Goal: Task Accomplishment & Management: Complete application form

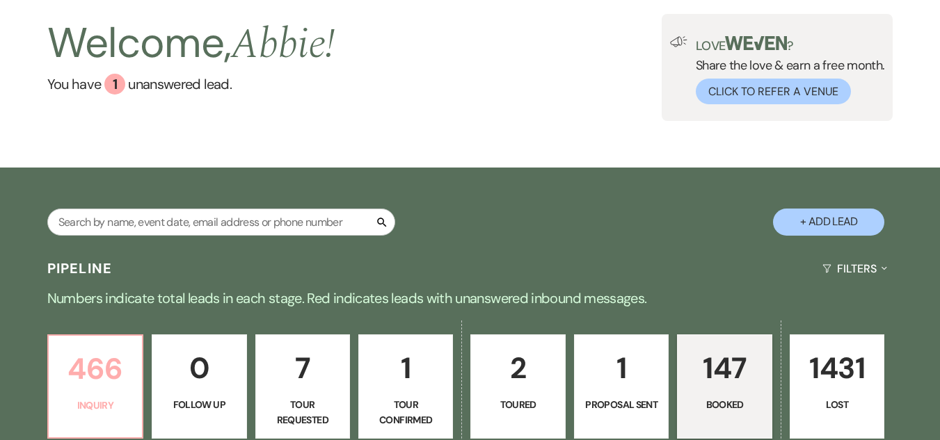
click at [65, 390] on p "466" at bounding box center [95, 369] width 77 height 47
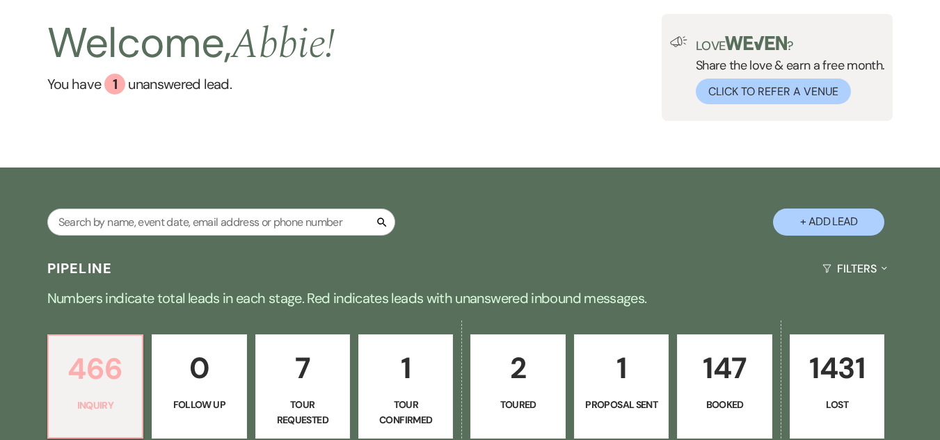
click at [121, 393] on link "466 Inquiry" at bounding box center [95, 387] width 96 height 104
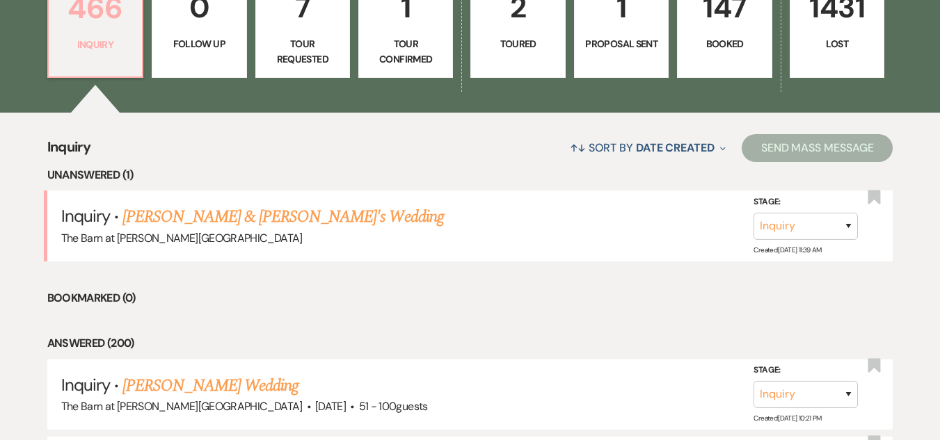
scroll to position [438, 0]
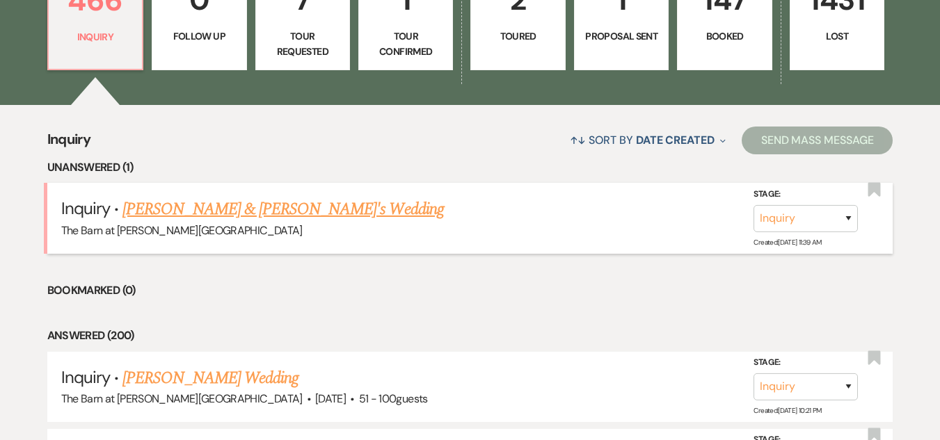
click at [340, 209] on link "[PERSON_NAME] & [PERSON_NAME]'s Wedding" at bounding box center [282, 209] width 321 height 25
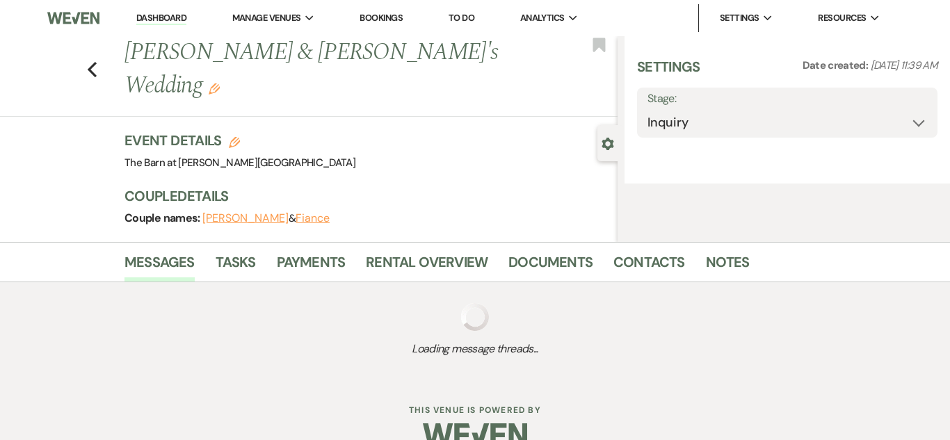
select select "5"
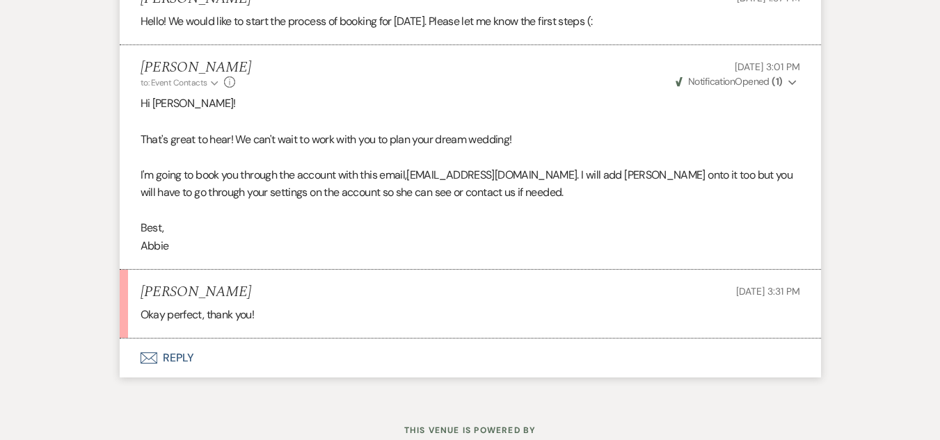
scroll to position [2319, 0]
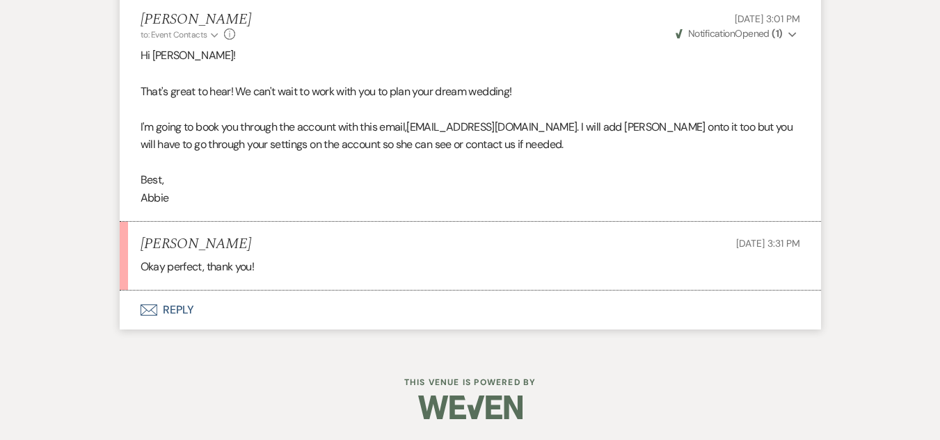
click at [187, 317] on button "Envelope Reply" at bounding box center [470, 310] width 701 height 39
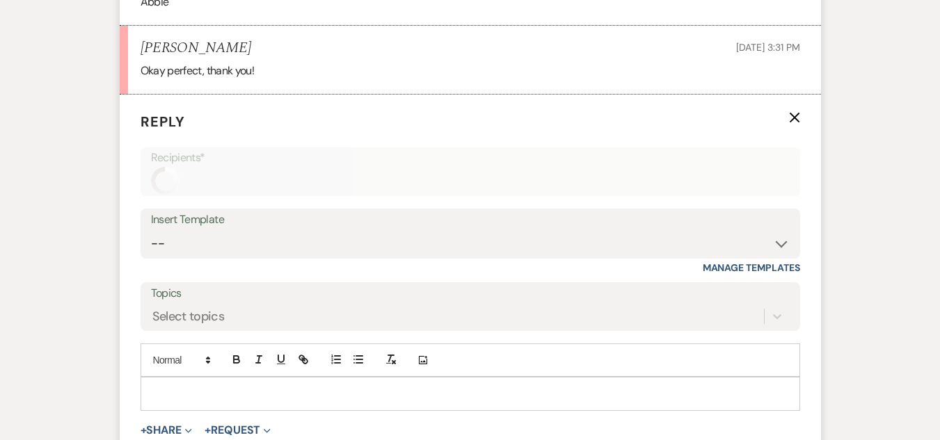
scroll to position [2533, 0]
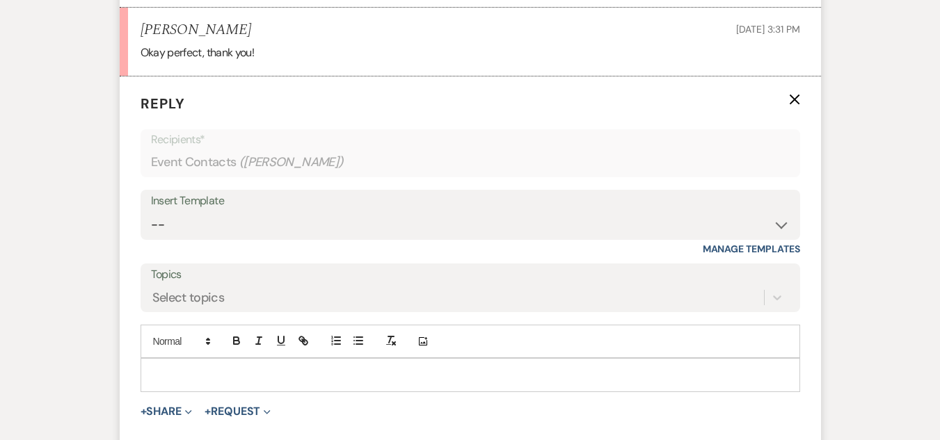
click at [220, 368] on p at bounding box center [470, 374] width 637 height 15
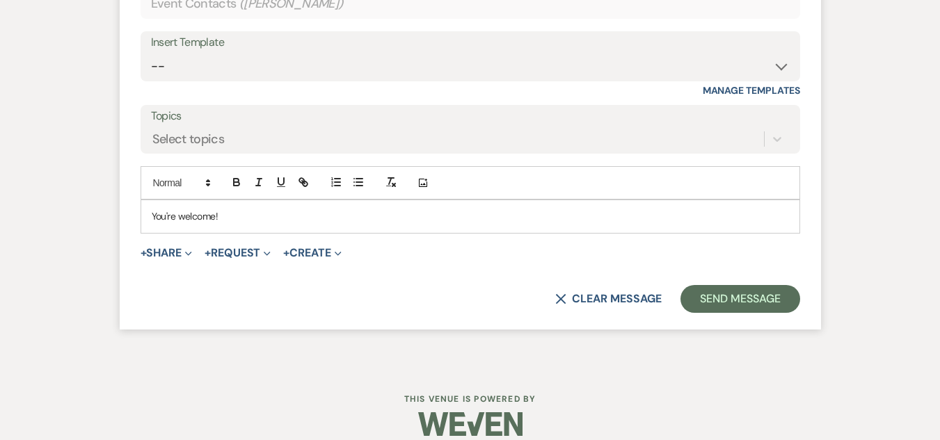
scroll to position [2708, 0]
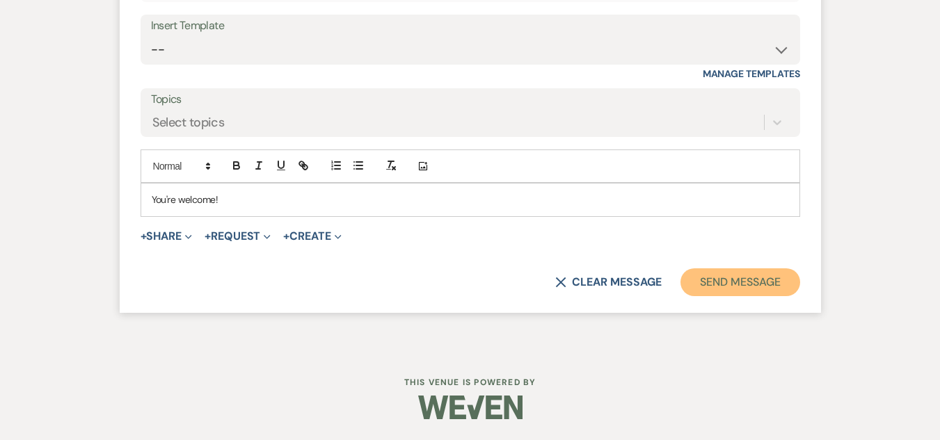
click at [705, 282] on button "Send Message" at bounding box center [739, 283] width 119 height 28
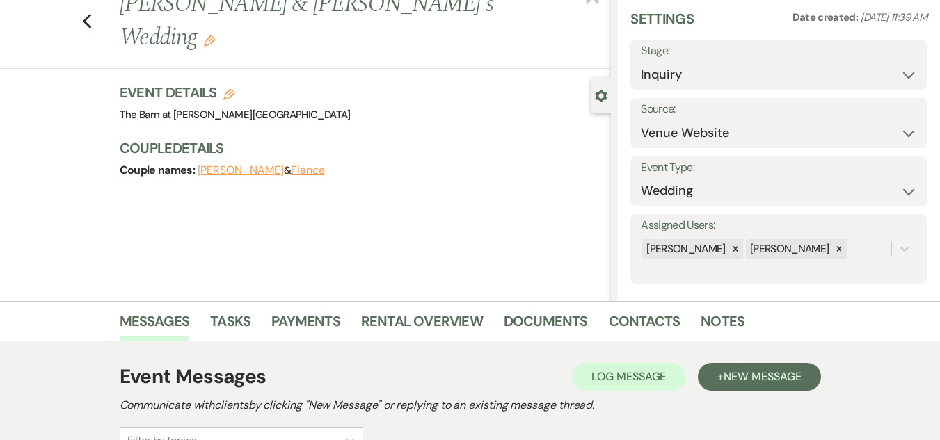
scroll to position [0, 0]
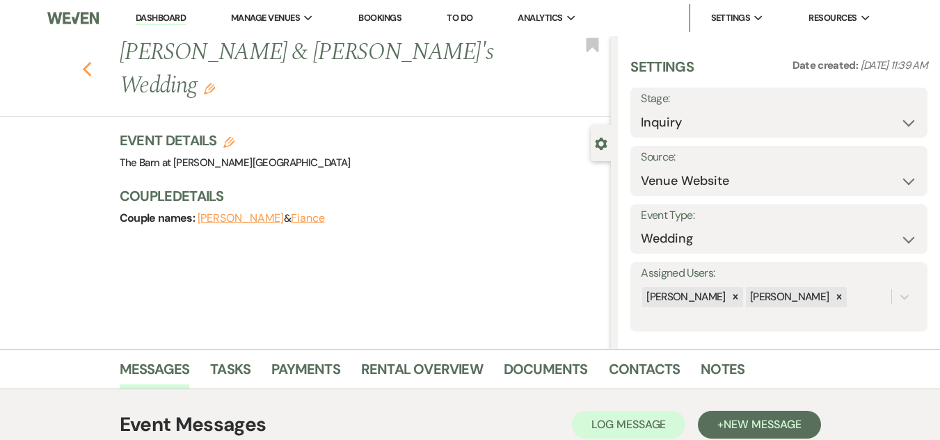
click at [93, 61] on icon "Previous" at bounding box center [87, 69] width 10 height 17
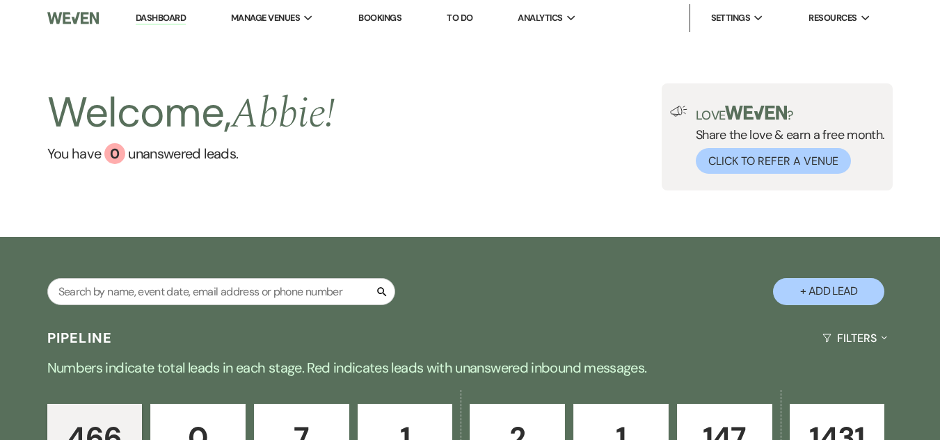
click at [846, 302] on button "+ Add Lead" at bounding box center [828, 291] width 111 height 27
select select "493"
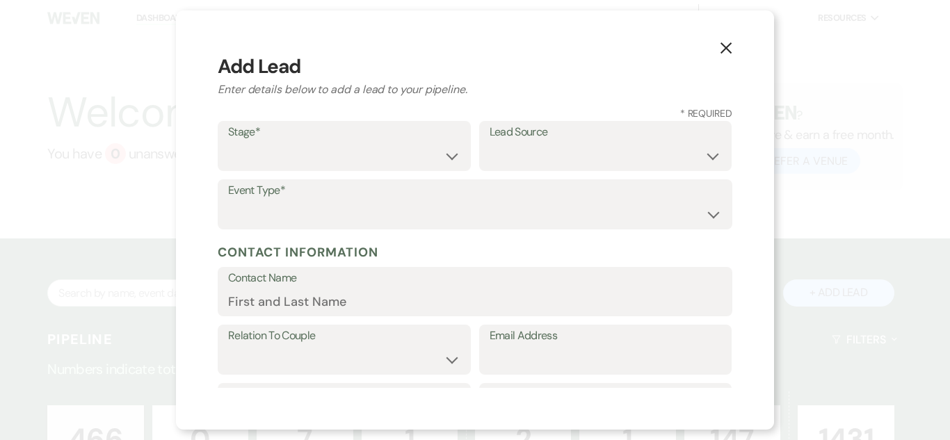
click at [410, 133] on label "Stage*" at bounding box center [344, 132] width 232 height 20
click at [408, 166] on select "Inquiry Follow Up Tour Requested Tour Confirmed Toured Proposal Sent Booked Lost" at bounding box center [344, 156] width 232 height 27
select select "1"
click at [228, 143] on select "Inquiry Follow Up Tour Requested Tour Confirmed Toured Proposal Sent Booked Lost" at bounding box center [344, 156] width 232 height 27
click at [499, 143] on select "Weven Venue Website Instagram Facebook Pinterest Google The Knot Wedding Wire H…" at bounding box center [606, 156] width 232 height 27
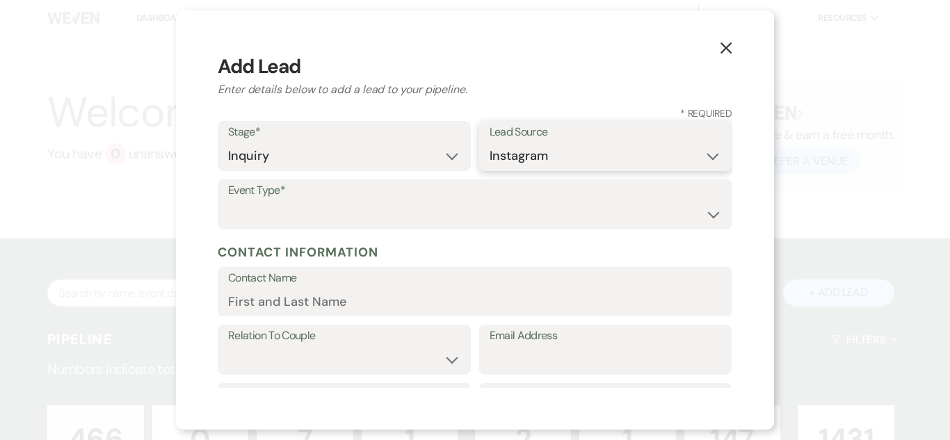
click at [490, 143] on select "Weven Venue Website Instagram Facebook Pinterest Google The Knot Wedding Wire H…" at bounding box center [606, 156] width 232 height 27
click at [548, 158] on select "Weven Venue Website Instagram Facebook Pinterest Google The Knot Wedding Wire H…" at bounding box center [606, 156] width 232 height 27
select select "5"
click at [490, 143] on select "Weven Venue Website Instagram Facebook Pinterest Google The Knot Wedding Wire H…" at bounding box center [606, 156] width 232 height 27
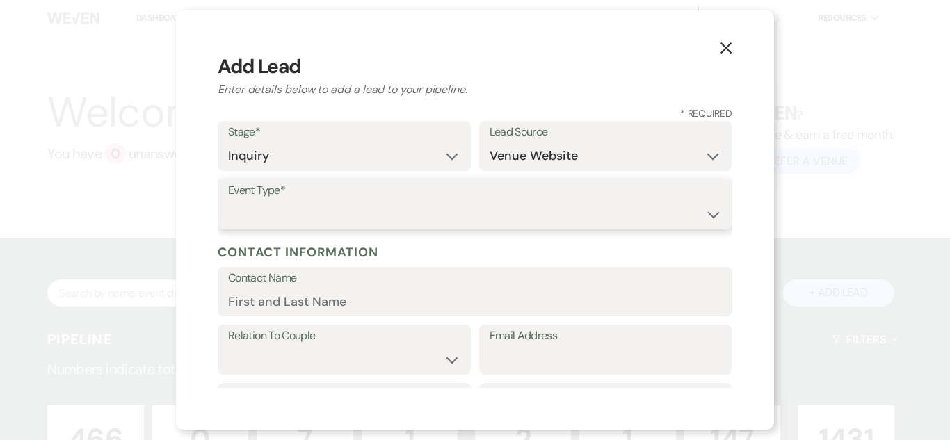
click at [589, 225] on select "Wedding Anniversary Party Baby Shower Bachelorette / Bachelor Party Birthday Pa…" at bounding box center [475, 214] width 494 height 27
click at [228, 201] on select "Wedding Anniversary Party Baby Shower Bachelorette / Bachelor Party Birthday Pa…" at bounding box center [475, 214] width 494 height 27
click at [489, 200] on div "Event Type* Wedding Anniversary Party Baby Shower Bachelorette / Bachelor Party…" at bounding box center [475, 204] width 515 height 50
select select "1"
click at [228, 201] on select "Wedding Anniversary Party Baby Shower Bachelorette / Bachelor Party Birthday Pa…" at bounding box center [475, 214] width 494 height 27
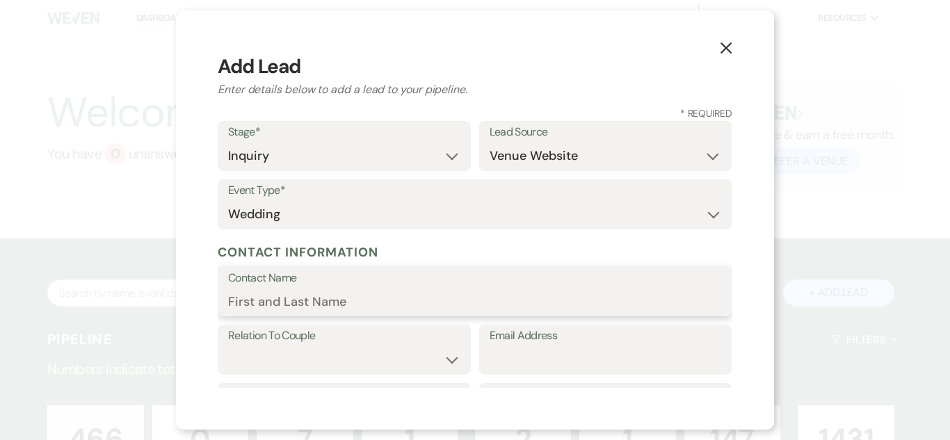
click at [506, 305] on input "Contact Name" at bounding box center [475, 301] width 494 height 27
paste input "[PERSON_NAME] [PERSON_NAME][EMAIL_ADDRESS][PERSON_NAME][DOMAIN_NAME]"
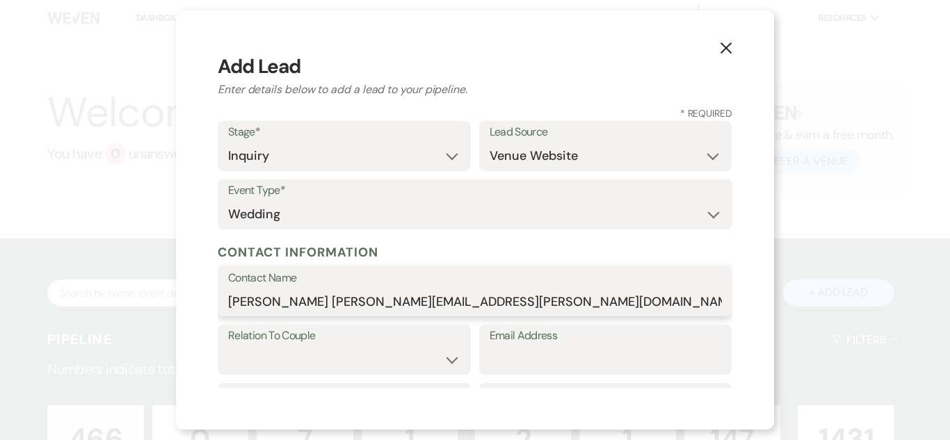
drag, startPoint x: 330, startPoint y: 299, endPoint x: 513, endPoint y: 299, distance: 183.7
click at [513, 299] on input "[PERSON_NAME] [PERSON_NAME][EMAIL_ADDRESS][PERSON_NAME][DOMAIN_NAME]" at bounding box center [475, 301] width 494 height 27
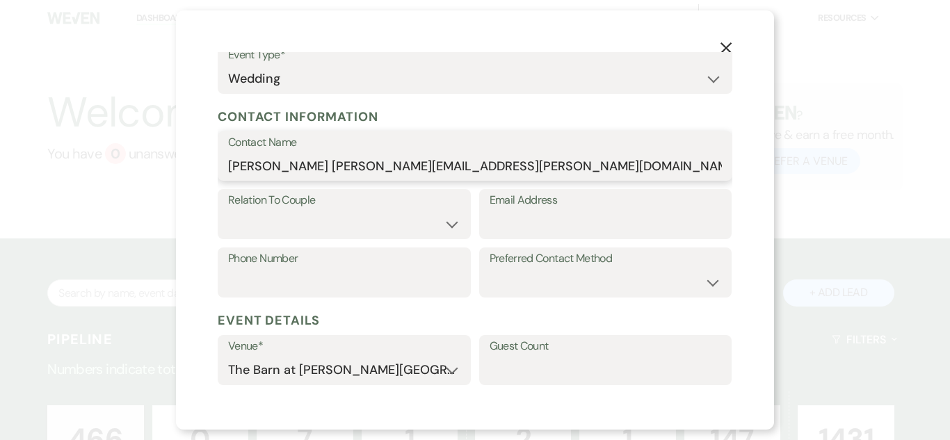
scroll to position [139, 0]
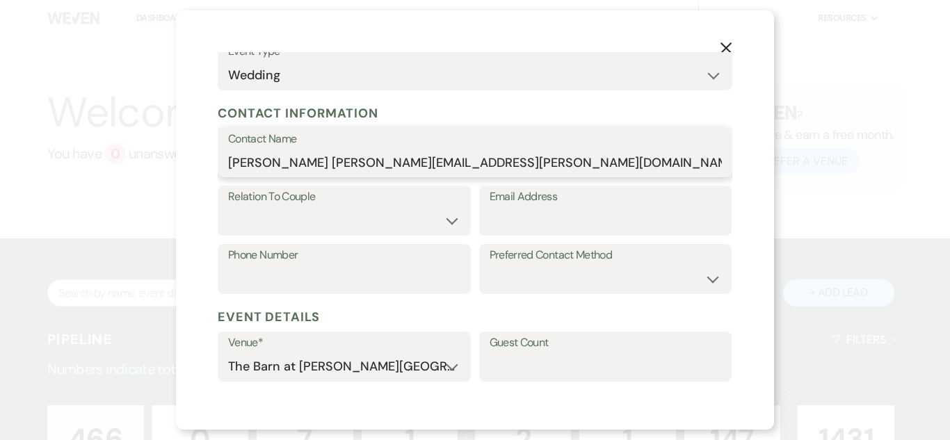
type input "[PERSON_NAME] [PERSON_NAME][EMAIL_ADDRESS][PERSON_NAME][DOMAIN_NAME]"
click at [413, 224] on select "Couple Planner Parent of Couple Family Member Friend Other" at bounding box center [344, 220] width 232 height 27
select select "1"
click at [228, 207] on select "Couple Planner Parent of Couple Family Member Friend Other" at bounding box center [344, 220] width 232 height 27
click at [413, 159] on input "[PERSON_NAME] [PERSON_NAME][EMAIL_ADDRESS][PERSON_NAME][DOMAIN_NAME]" at bounding box center [475, 162] width 494 height 27
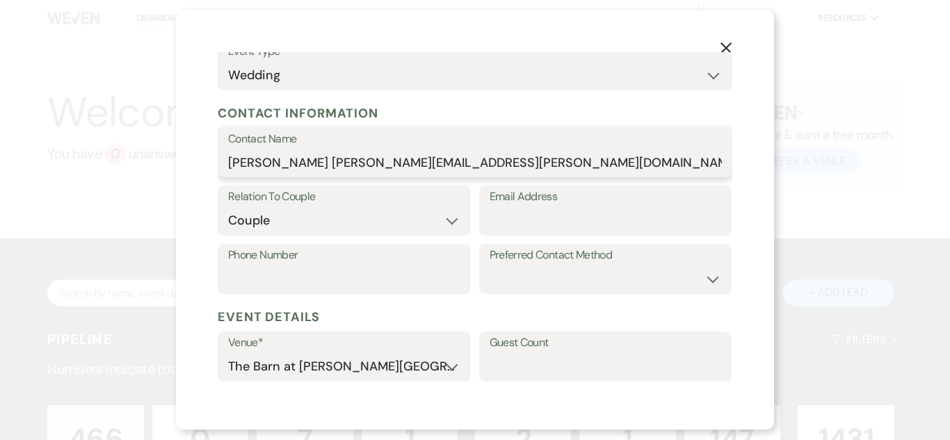
click at [413, 159] on input "[PERSON_NAME] [PERSON_NAME][EMAIL_ADDRESS][PERSON_NAME][DOMAIN_NAME]" at bounding box center [475, 162] width 494 height 27
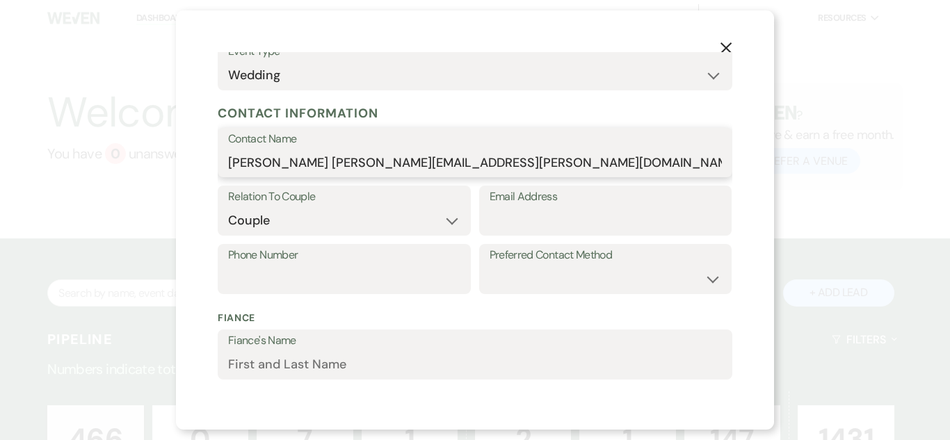
click at [330, 164] on input "[PERSON_NAME] [PERSON_NAME][EMAIL_ADDRESS][PERSON_NAME][DOMAIN_NAME]" at bounding box center [475, 162] width 494 height 27
drag, startPoint x: 330, startPoint y: 164, endPoint x: 498, endPoint y: 170, distance: 168.5
click at [498, 170] on input "[PERSON_NAME] [PERSON_NAME][EMAIL_ADDRESS][PERSON_NAME][DOMAIN_NAME]" at bounding box center [475, 162] width 494 height 27
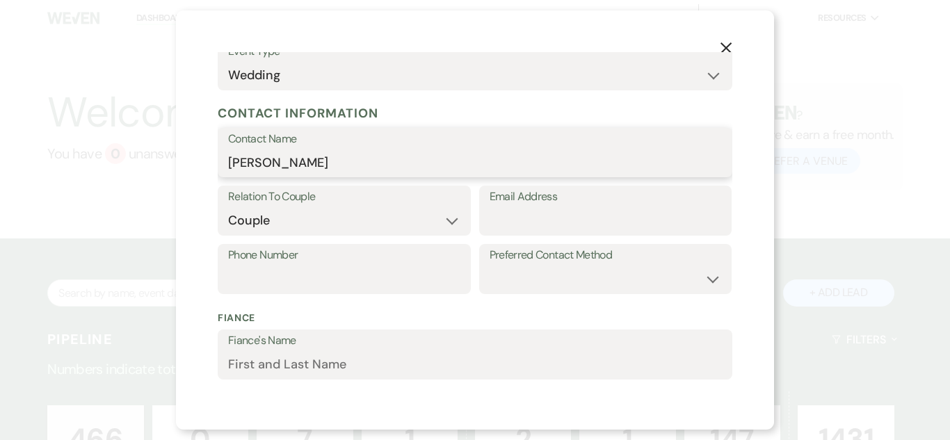
type input "[PERSON_NAME]"
click at [525, 215] on input "Email Address" at bounding box center [606, 220] width 232 height 27
paste input "[PERSON_NAME][EMAIL_ADDRESS][PERSON_NAME][DOMAIN_NAME]"
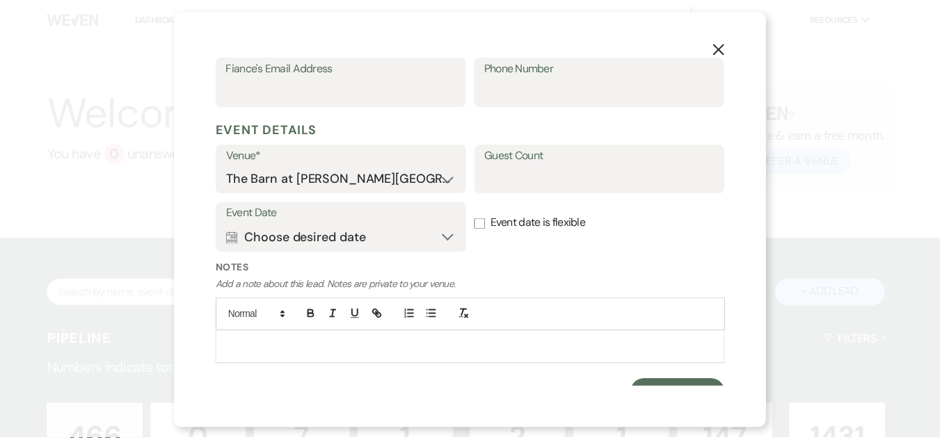
scroll to position [491, 0]
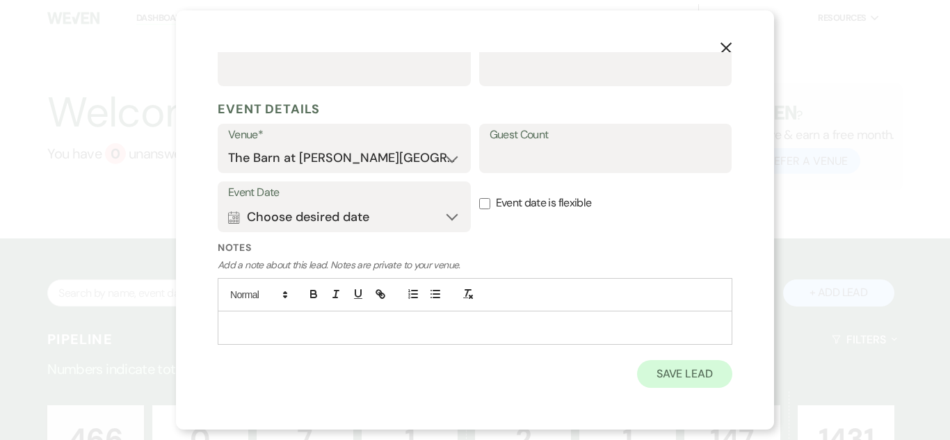
type input "[PERSON_NAME][EMAIL_ADDRESS][PERSON_NAME][DOMAIN_NAME]"
click at [661, 377] on button "Save Lead" at bounding box center [684, 374] width 95 height 28
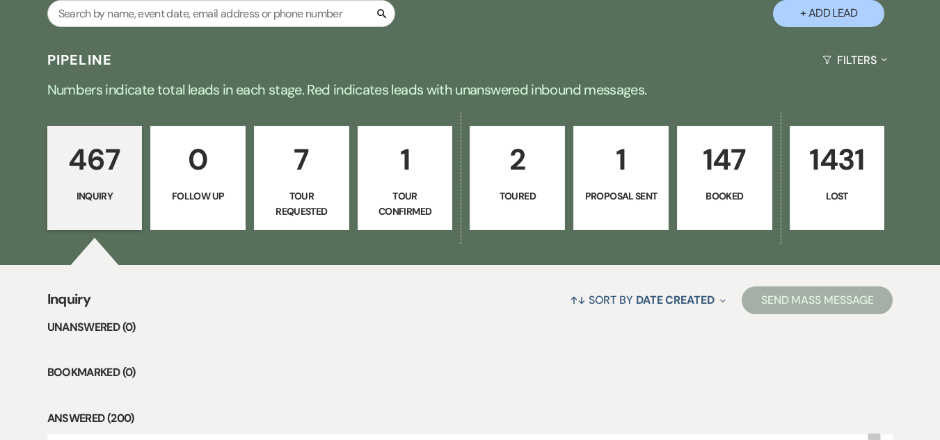
scroll to position [487, 0]
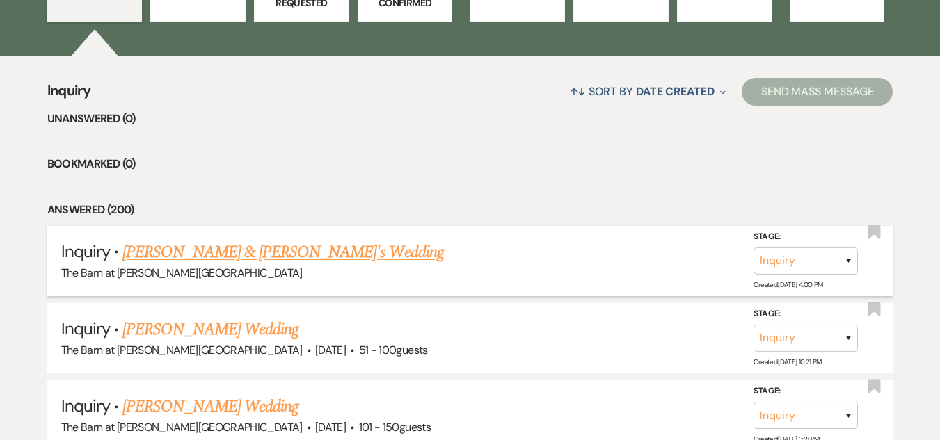
click at [322, 253] on link "[PERSON_NAME] & [PERSON_NAME]'s Wedding" at bounding box center [282, 252] width 321 height 25
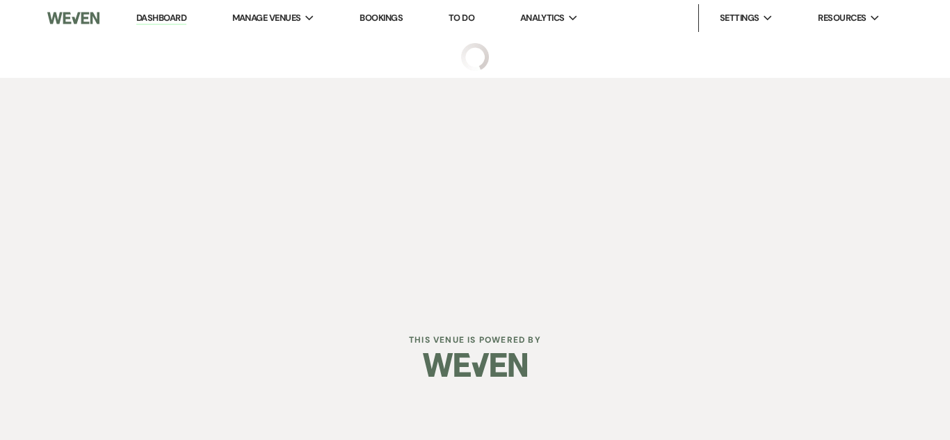
select select "5"
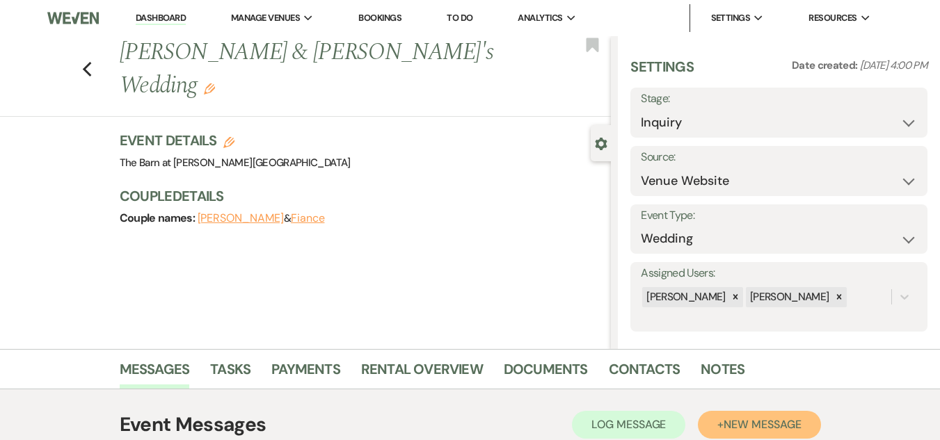
click at [790, 417] on button "+ New Message" at bounding box center [759, 425] width 122 height 28
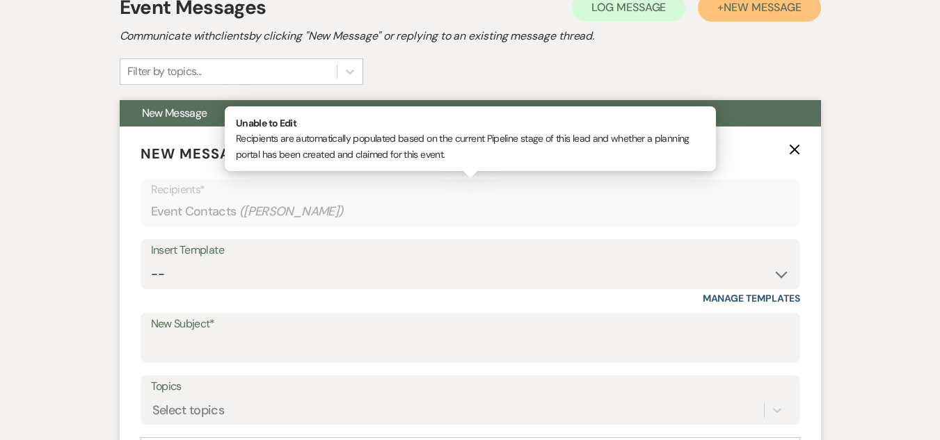
scroll to position [439, 0]
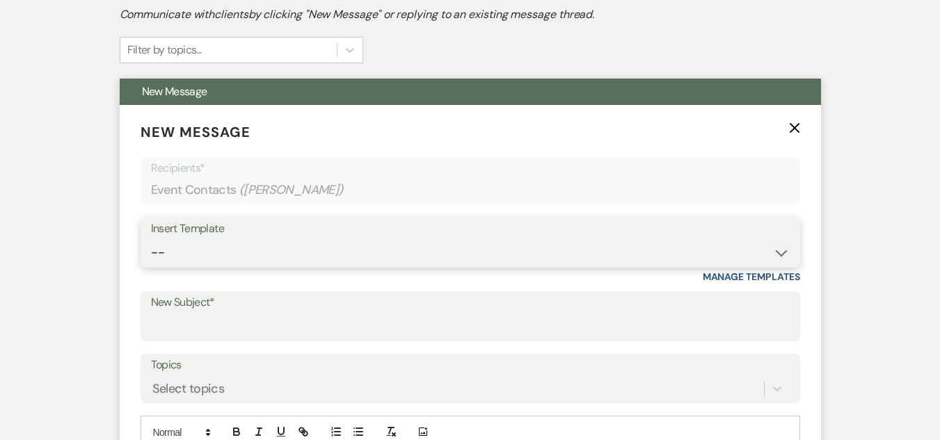
click at [438, 243] on select "-- Weven Planning Portal Introduction (Booked Events) Welcome Email Offboarding…" at bounding box center [470, 252] width 639 height 27
select select "4054"
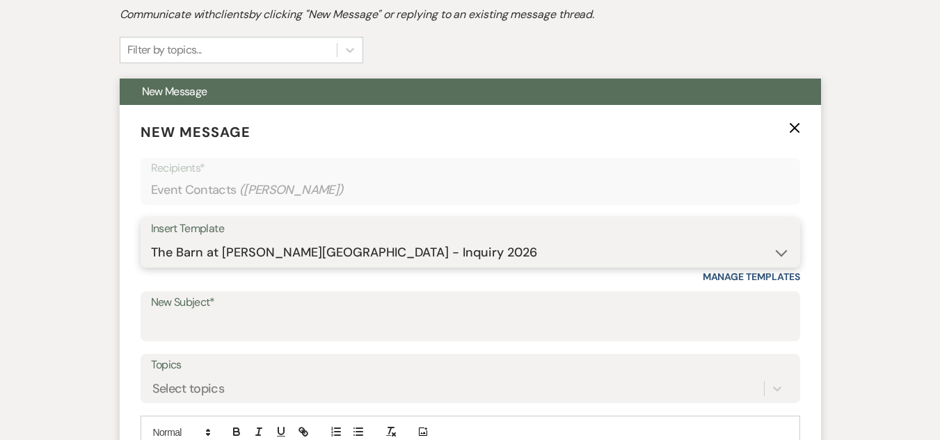
click at [151, 239] on select "-- Weven Planning Portal Introduction (Booked Events) Welcome Email Offboarding…" at bounding box center [470, 252] width 639 height 27
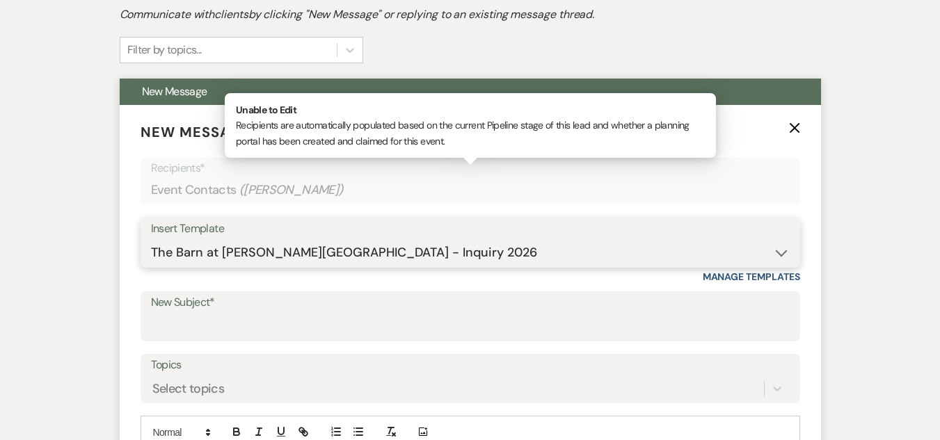
type input "The Barn at [PERSON_NAME][GEOGRAPHIC_DATA] - Inquiry"
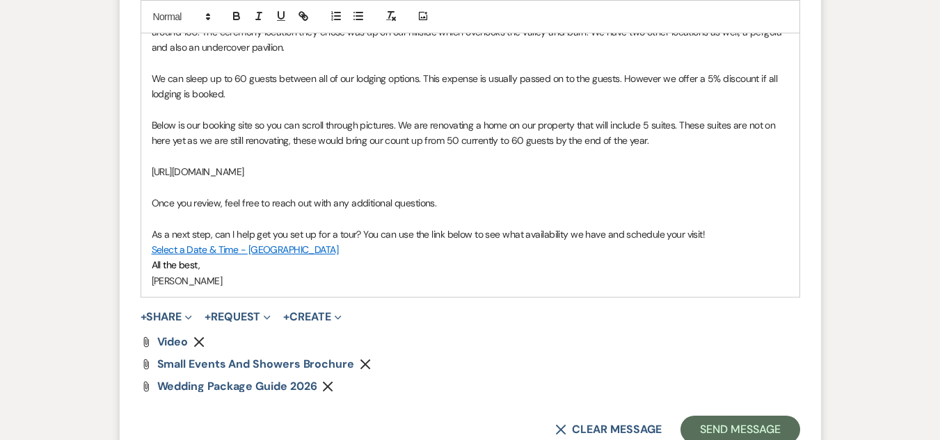
scroll to position [996, 0]
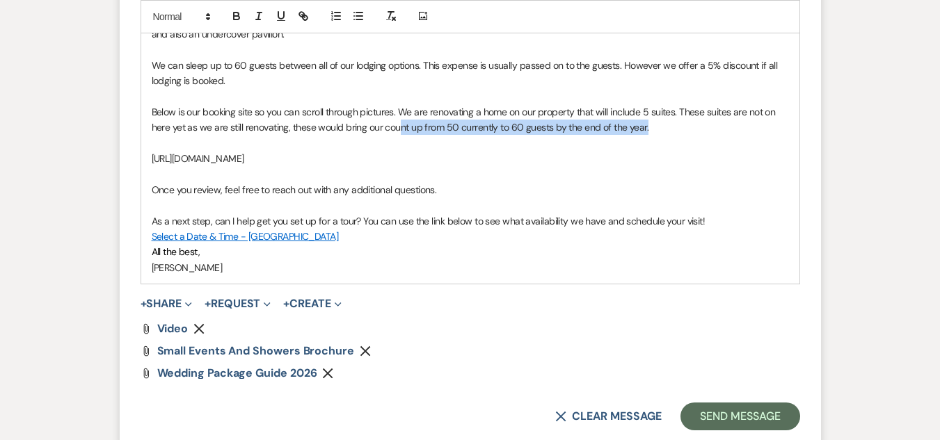
drag, startPoint x: 649, startPoint y: 127, endPoint x: 397, endPoint y: 120, distance: 251.9
click at [397, 120] on p "Below is our booking site so you can scroll through pictures. We are renovating…" at bounding box center [470, 119] width 637 height 31
click at [396, 111] on span "Below is our booking site so you can scroll through pictures. We are renovating…" at bounding box center [465, 120] width 626 height 28
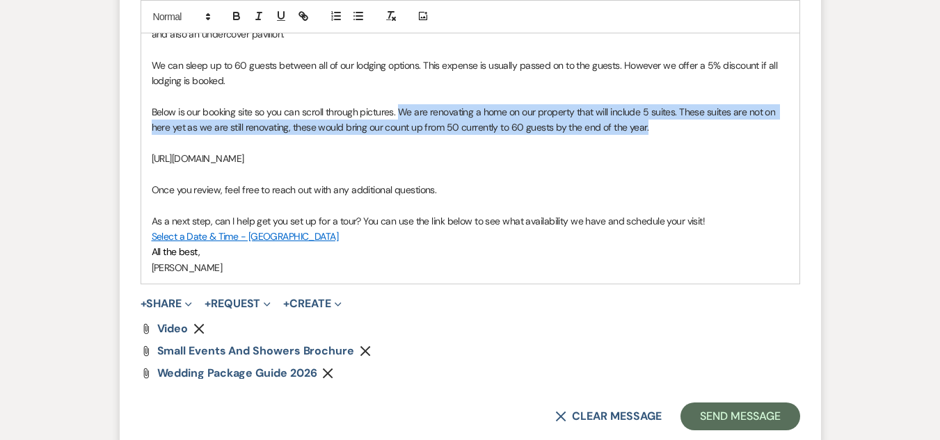
drag, startPoint x: 399, startPoint y: 111, endPoint x: 673, endPoint y: 125, distance: 275.1
click at [673, 125] on p "Below is our booking site so you can scroll through pictures. We are renovating…" at bounding box center [470, 119] width 637 height 31
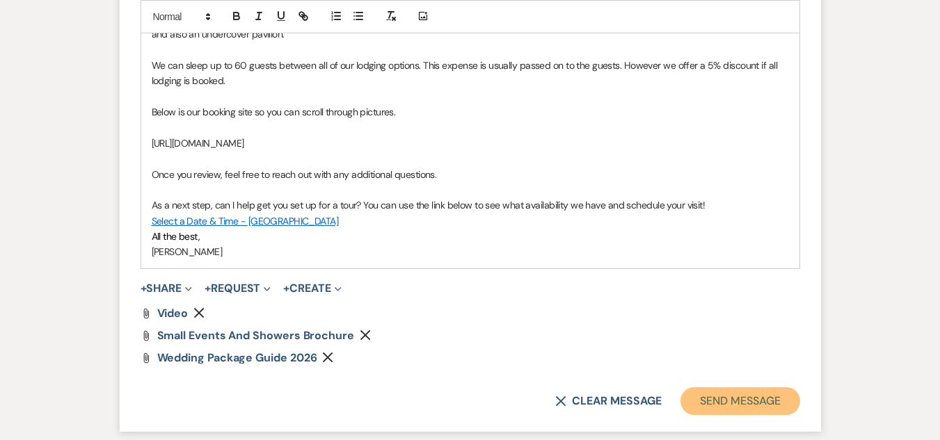
click at [757, 400] on button "Send Message" at bounding box center [739, 401] width 119 height 28
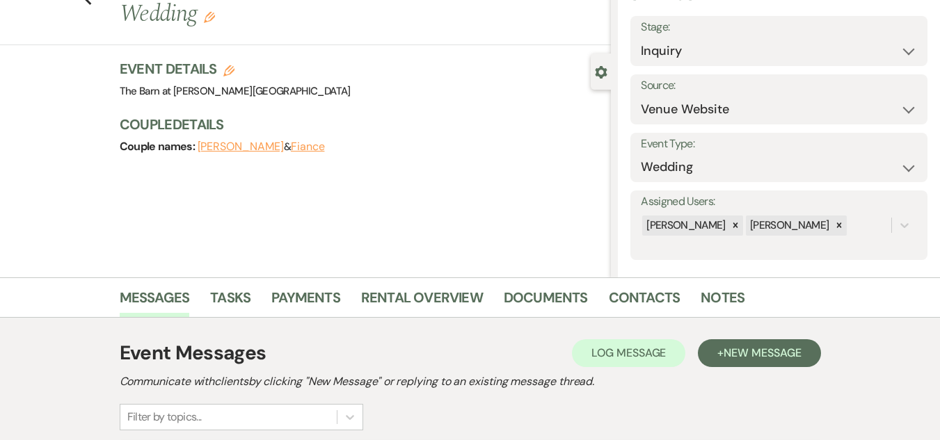
scroll to position [0, 0]
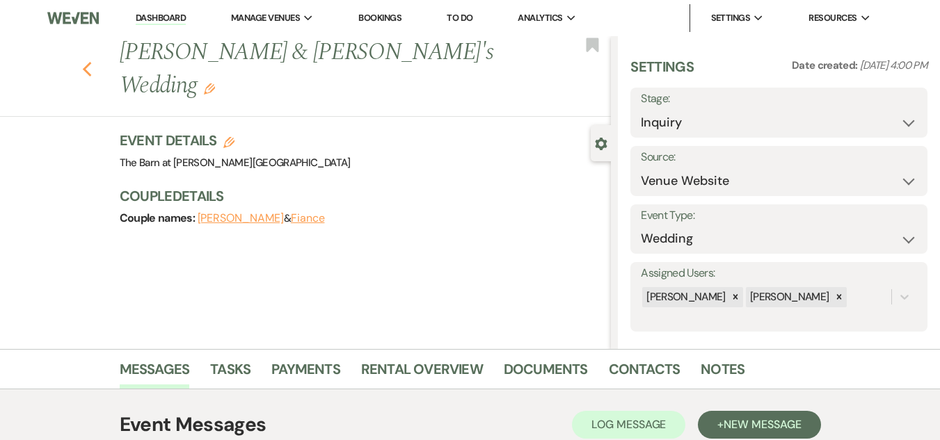
click at [93, 61] on icon "Previous" at bounding box center [87, 69] width 10 height 17
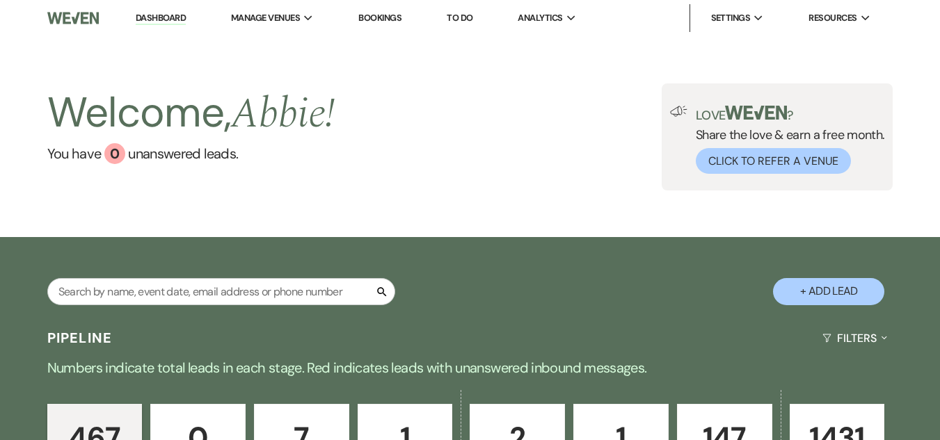
click at [851, 289] on button "+ Add Lead" at bounding box center [828, 291] width 111 height 27
select select "493"
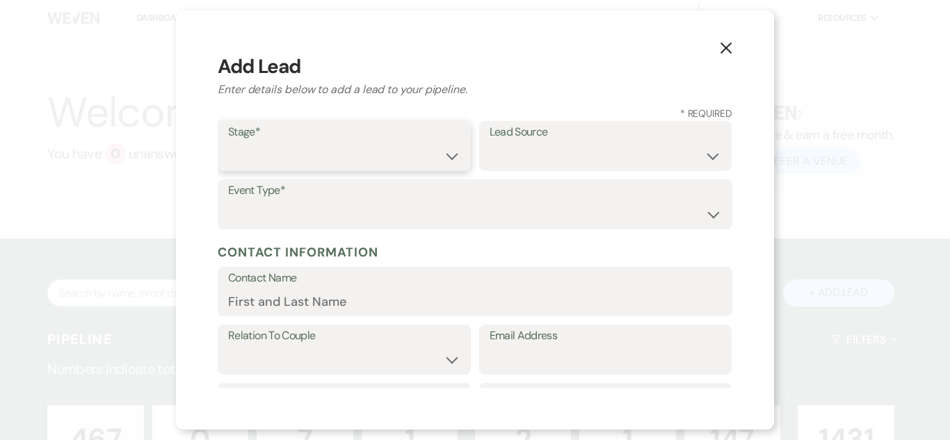
click at [304, 163] on select "Inquiry Follow Up Tour Requested Tour Confirmed Toured Proposal Sent Booked Lost" at bounding box center [344, 156] width 232 height 27
select select "1"
click at [228, 143] on select "Inquiry Follow Up Tour Requested Tour Confirmed Toured Proposal Sent Booked Lost" at bounding box center [344, 156] width 232 height 27
click at [541, 155] on select "Weven Venue Website Instagram Facebook Pinterest Google The Knot Wedding Wire H…" at bounding box center [606, 156] width 232 height 27
select select "5"
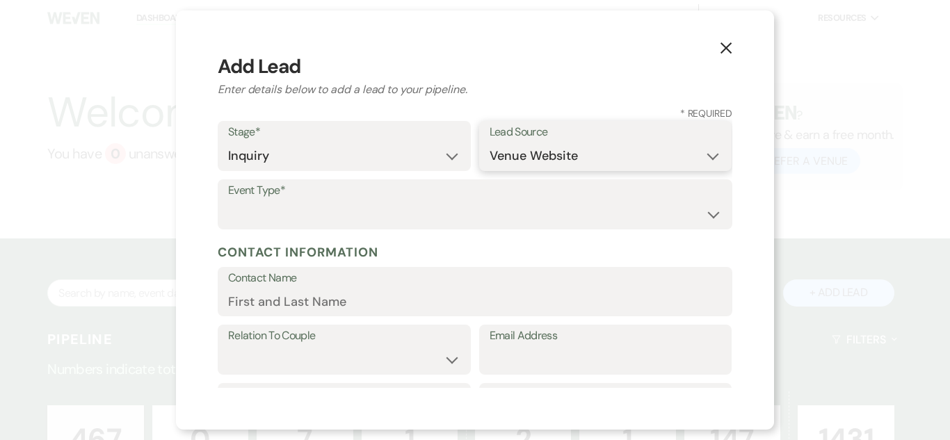
click at [490, 143] on select "Weven Venue Website Instagram Facebook Pinterest Google The Knot Wedding Wire H…" at bounding box center [606, 156] width 232 height 27
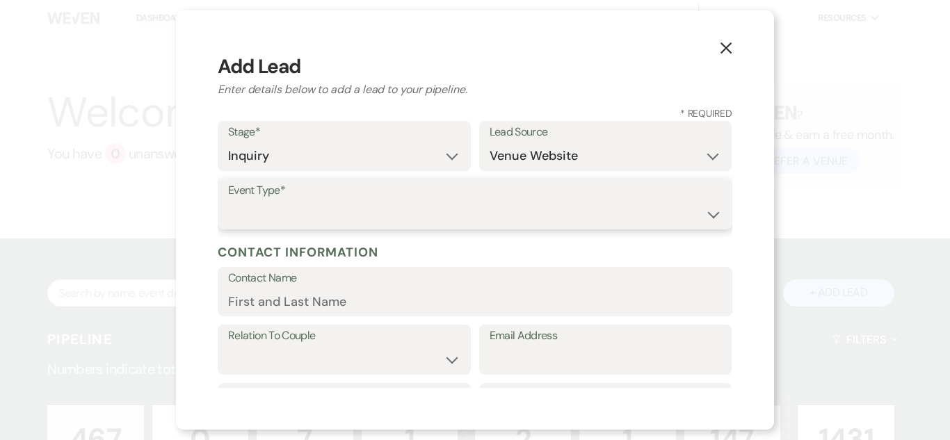
click at [320, 213] on select "Wedding Anniversary Party Baby Shower Bachelorette / Bachelor Party Birthday Pa…" at bounding box center [475, 214] width 494 height 27
select select "3"
click at [228, 201] on select "Wedding Anniversary Party Baby Shower Bachelorette / Bachelor Party Birthday Pa…" at bounding box center [475, 214] width 494 height 27
click at [276, 302] on input "Contact Name" at bounding box center [475, 301] width 494 height 27
paste input "[PERSON_NAME] [EMAIL_ADDRESS][DOMAIN_NAME]"
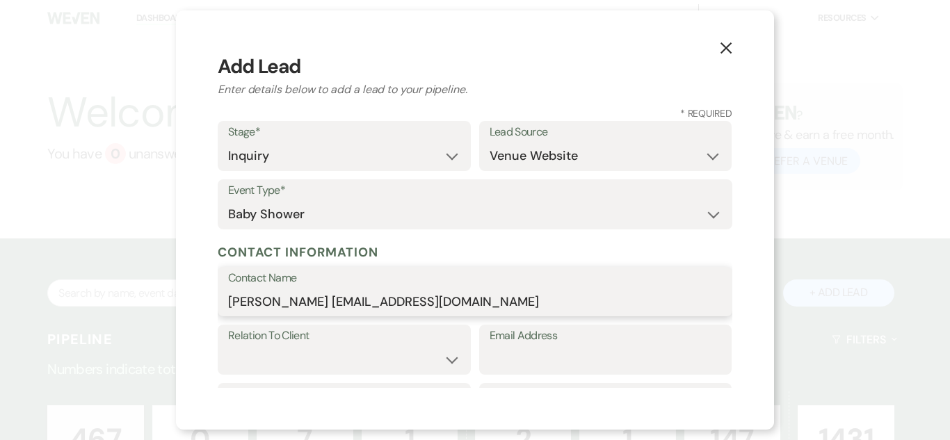
click at [336, 300] on input "[PERSON_NAME] [EMAIL_ADDRESS][DOMAIN_NAME]" at bounding box center [475, 301] width 494 height 27
click at [339, 296] on input "[PERSON_NAME] [EMAIL_ADDRESS][DOMAIN_NAME]" at bounding box center [475, 301] width 494 height 27
click at [342, 298] on input "[PERSON_NAME] [EMAIL_ADDRESS][DOMAIN_NAME]" at bounding box center [475, 301] width 494 height 27
click at [370, 307] on input "[PERSON_NAME] [EMAIL_ADDRESS][DOMAIN_NAME]" at bounding box center [475, 301] width 494 height 27
click at [357, 303] on input "[PERSON_NAME] [EMAIL_ADDRESS][DOMAIN_NAME]" at bounding box center [475, 301] width 494 height 27
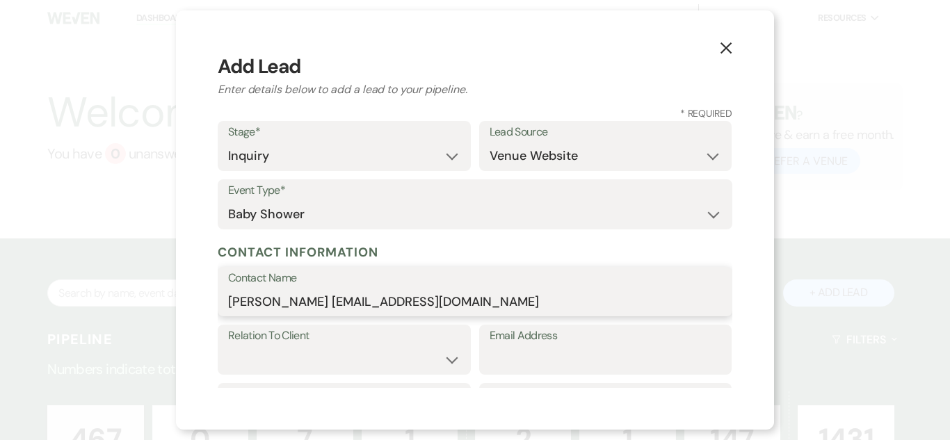
click at [360, 305] on input "[PERSON_NAME] [EMAIL_ADDRESS][DOMAIN_NAME]" at bounding box center [475, 301] width 494 height 27
type input "[PERSON_NAME]"
click at [358, 335] on label "Relation To Client" at bounding box center [344, 336] width 232 height 20
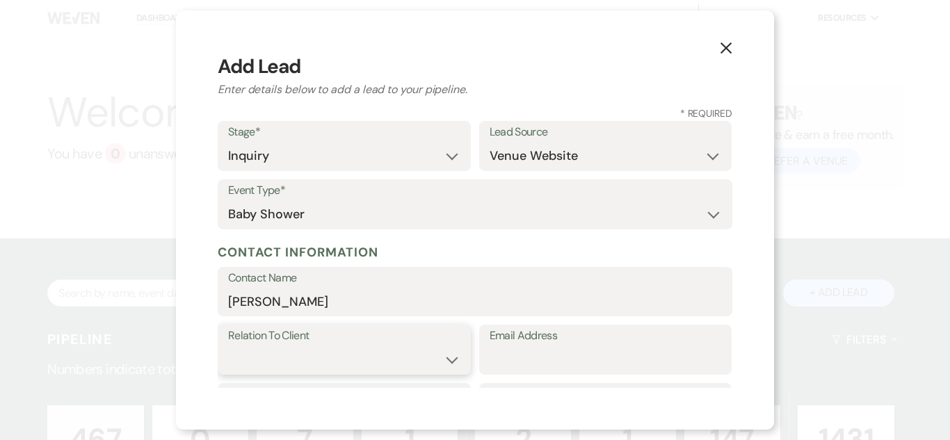
click at [294, 362] on select "Client Event Planner Parent of Client Family Member Friend Other" at bounding box center [344, 359] width 232 height 27
select select "1"
click at [228, 346] on select "Client Event Planner Parent of Client Family Member Friend Other" at bounding box center [344, 359] width 232 height 27
click at [526, 365] on input "Email Address" at bounding box center [606, 359] width 232 height 27
click at [504, 353] on input "Email Address" at bounding box center [606, 359] width 232 height 27
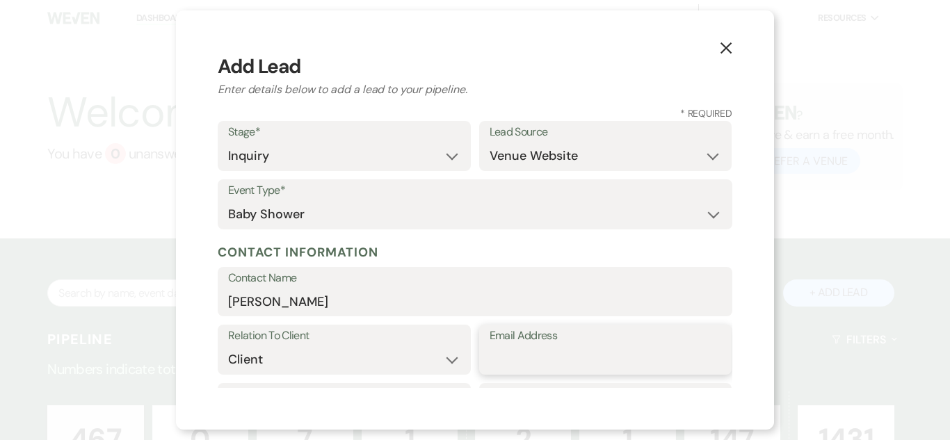
paste input "[EMAIL_ADDRESS][DOMAIN_NAME]"
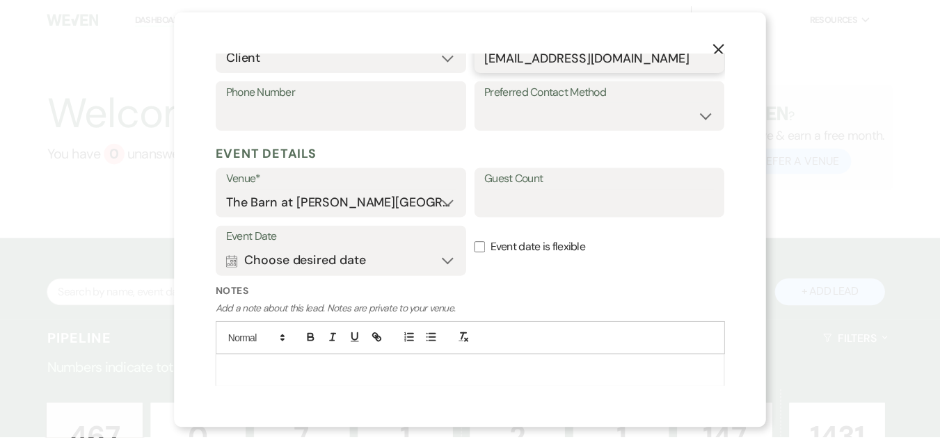
scroll to position [347, 0]
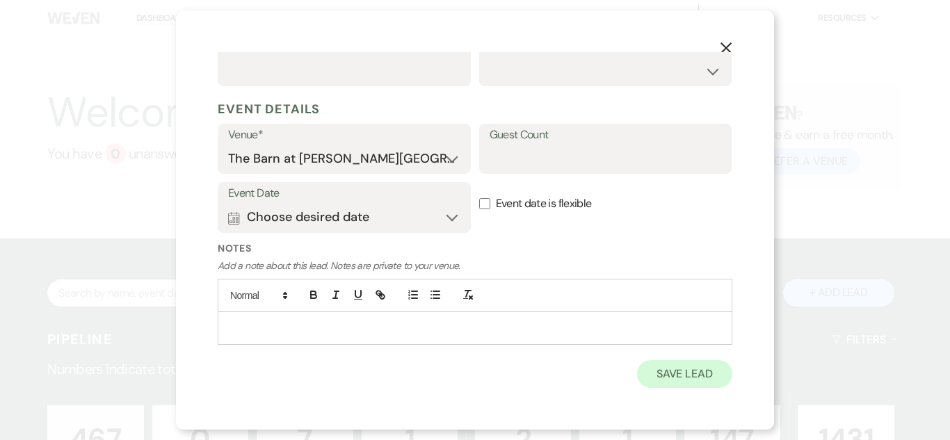
type input "[EMAIL_ADDRESS][DOMAIN_NAME]"
click at [647, 382] on button "Save Lead" at bounding box center [684, 374] width 95 height 28
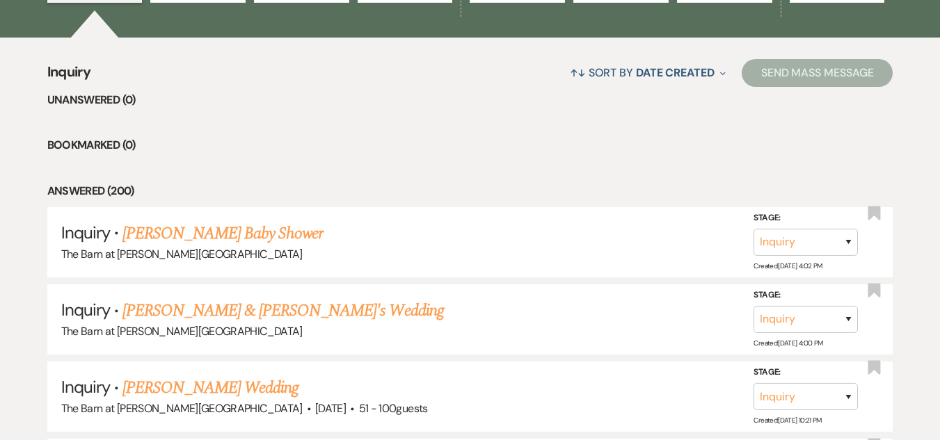
scroll to position [509, 0]
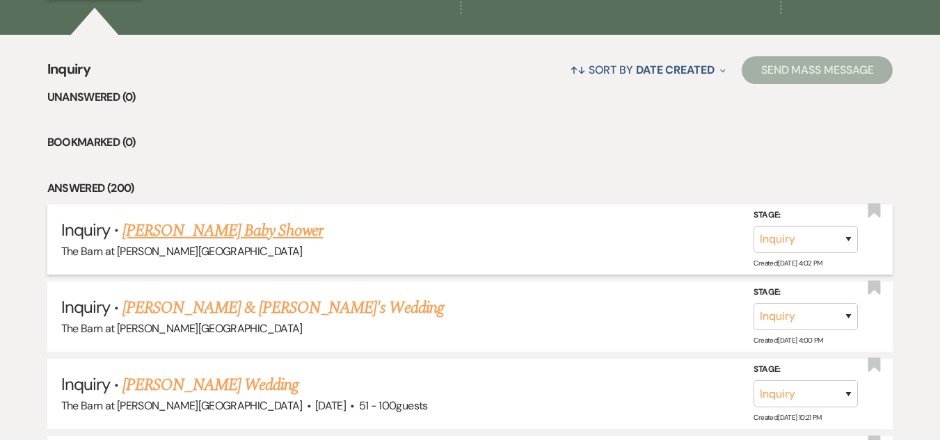
click at [155, 241] on link "[PERSON_NAME] Baby Shower" at bounding box center [222, 230] width 200 height 25
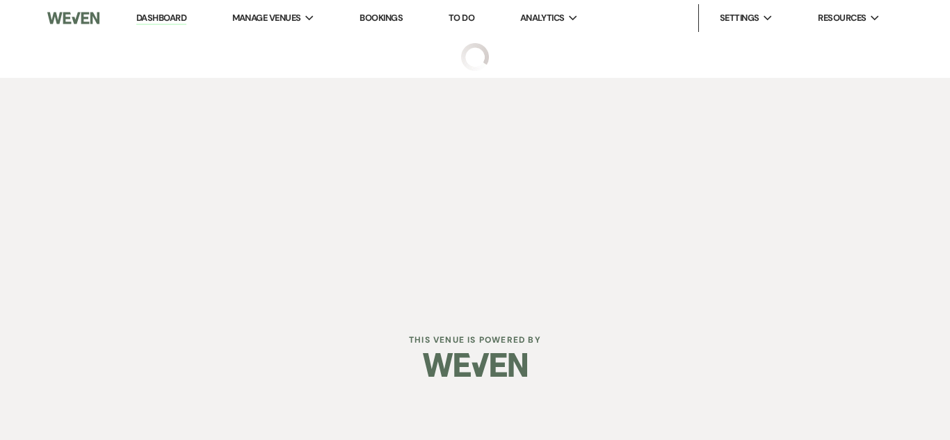
select select "5"
select select "3"
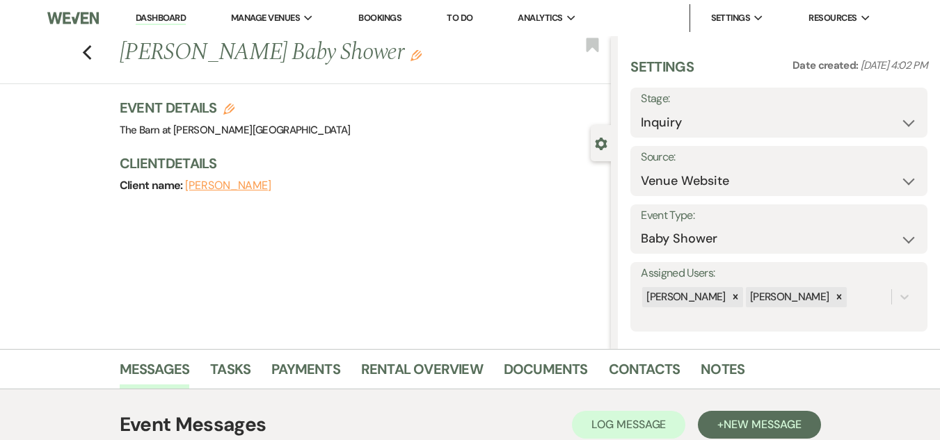
click at [205, 189] on button "[PERSON_NAME]" at bounding box center [228, 185] width 86 height 11
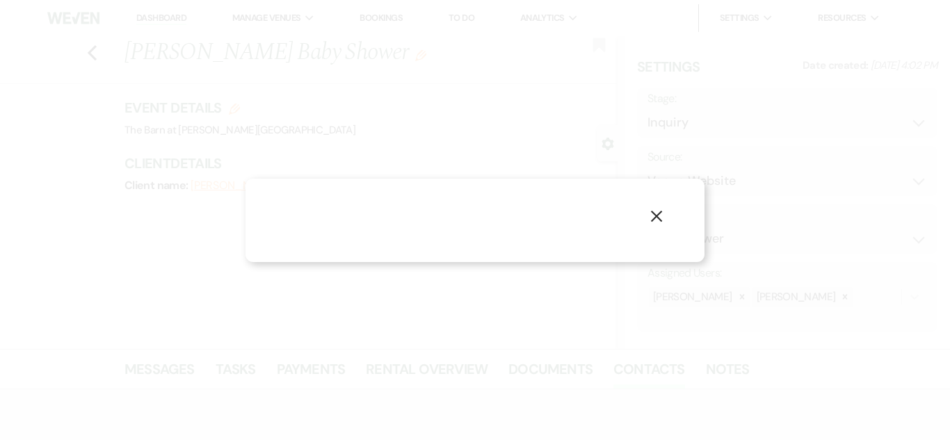
select select "1"
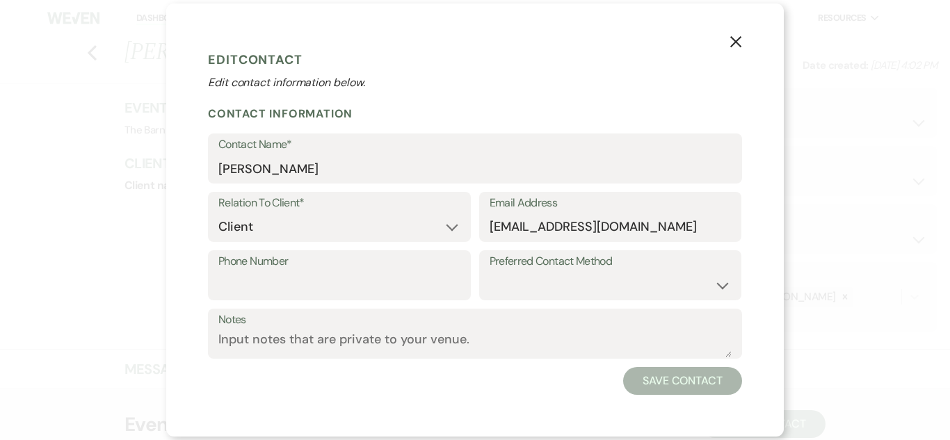
click at [729, 37] on button "X" at bounding box center [736, 41] width 21 height 24
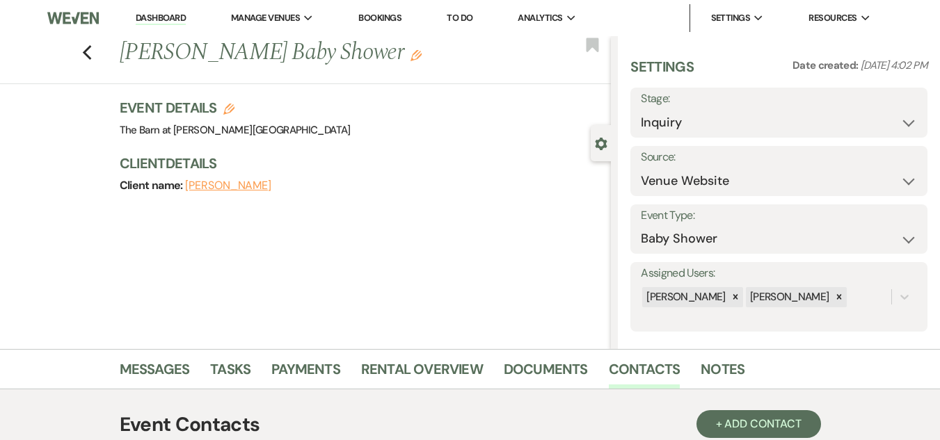
click at [166, 47] on h1 "[PERSON_NAME] Baby Shower Edit" at bounding box center [313, 52] width 387 height 33
click at [91, 47] on use "button" at bounding box center [86, 52] width 9 height 15
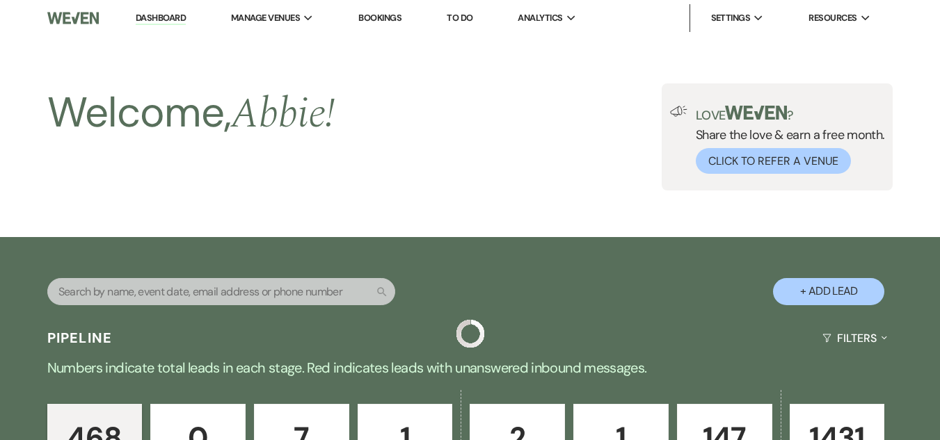
scroll to position [509, 0]
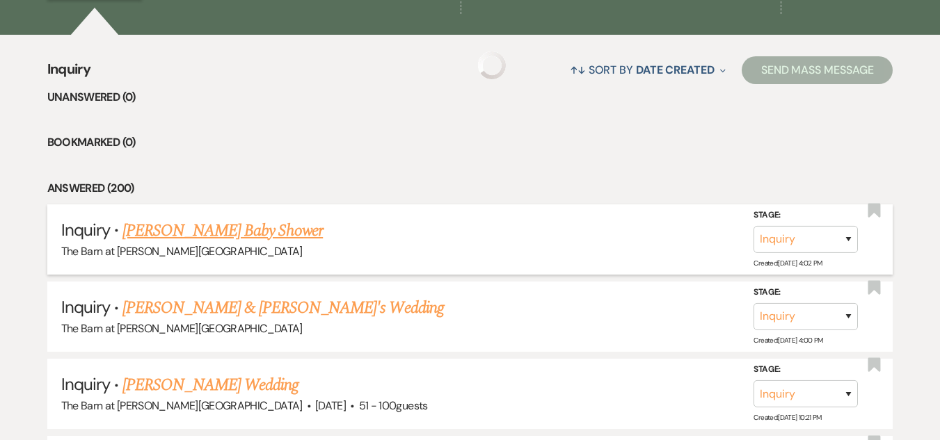
click at [190, 228] on link "[PERSON_NAME] Baby Shower" at bounding box center [222, 230] width 200 height 25
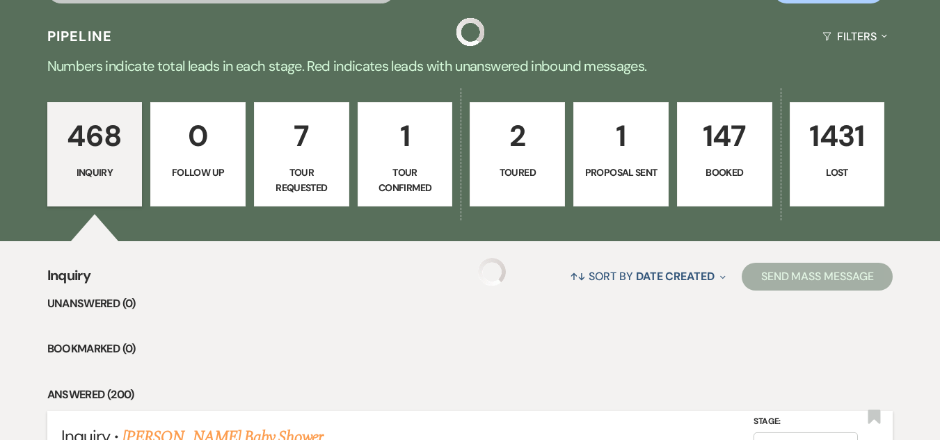
select select "5"
select select "3"
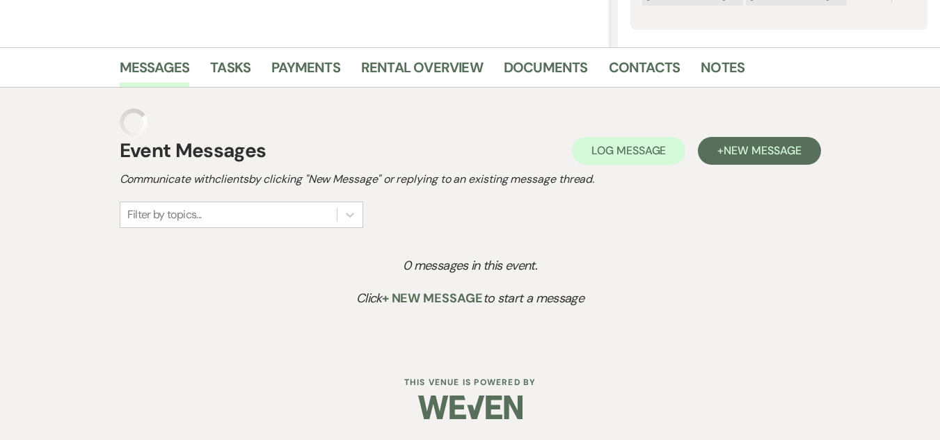
scroll to position [274, 0]
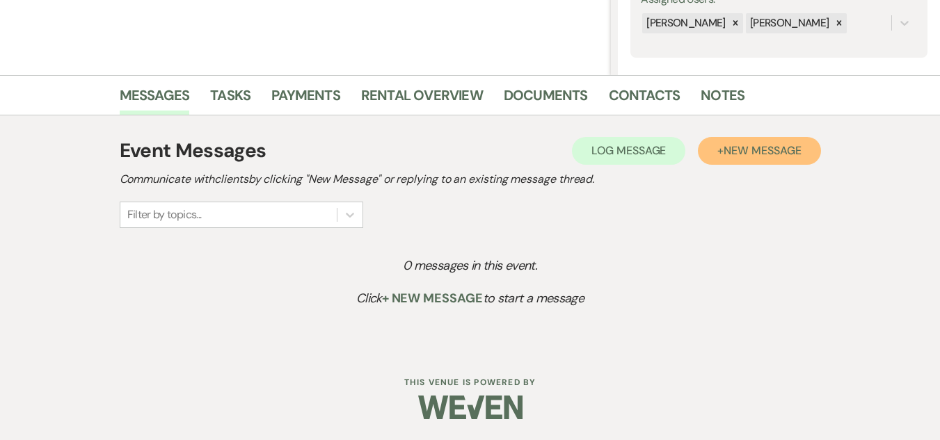
click at [735, 147] on span "New Message" at bounding box center [762, 150] width 77 height 15
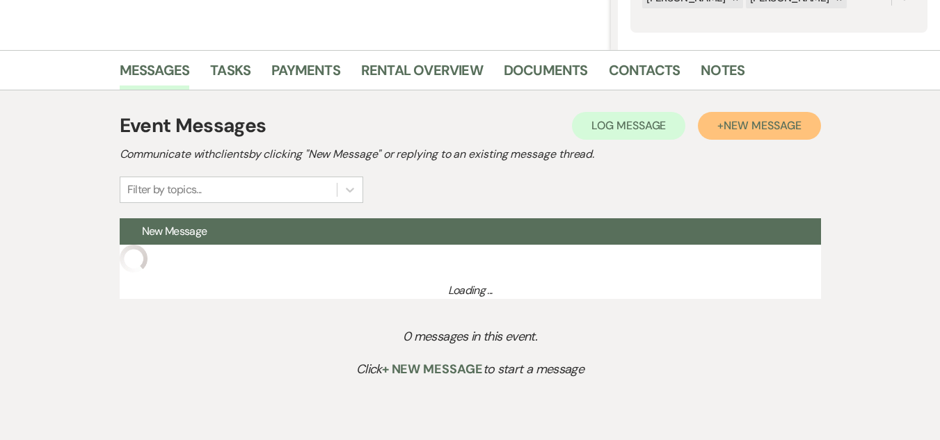
scroll to position [369, 0]
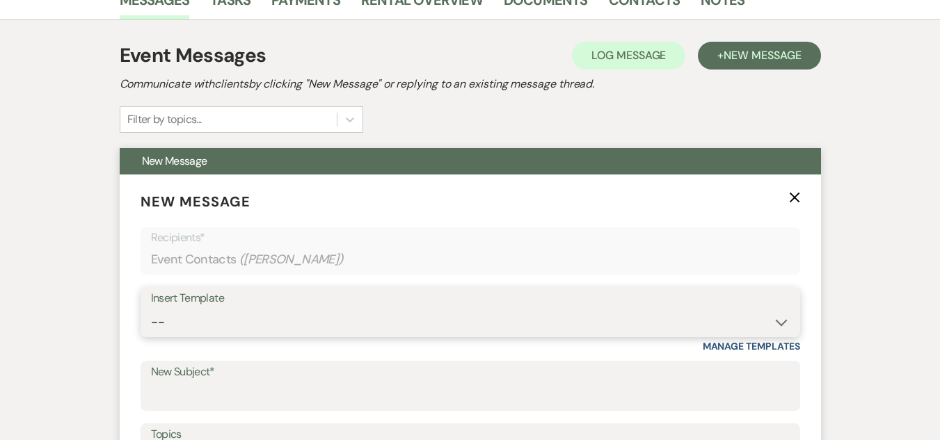
click at [187, 314] on select "-- Weven Planning Portal Introduction (Booked Events) Welcome Email Offboarding…" at bounding box center [470, 322] width 639 height 27
select select "4054"
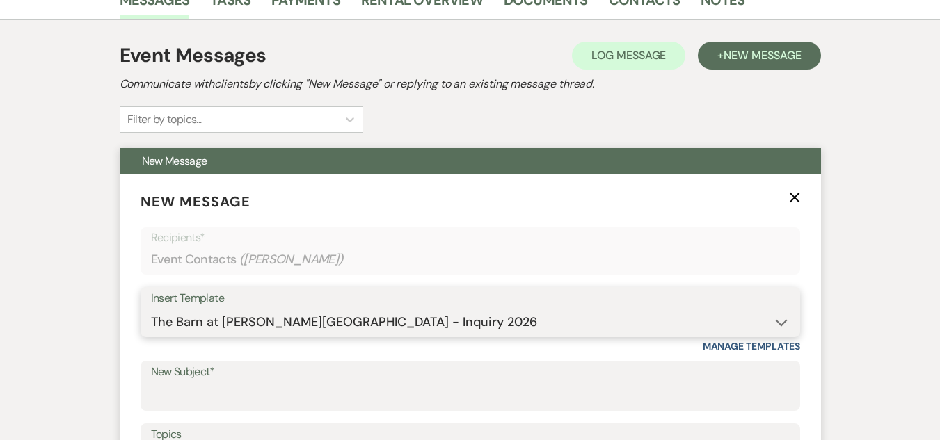
click at [151, 309] on select "-- Weven Planning Portal Introduction (Booked Events) Welcome Email Offboarding…" at bounding box center [470, 322] width 639 height 27
type input "The Barn at [PERSON_NAME][GEOGRAPHIC_DATA] - Inquiry"
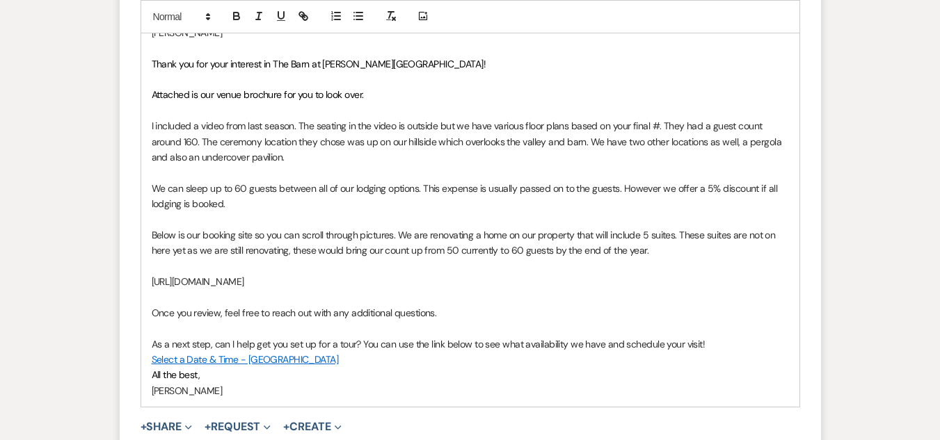
scroll to position [876, 0]
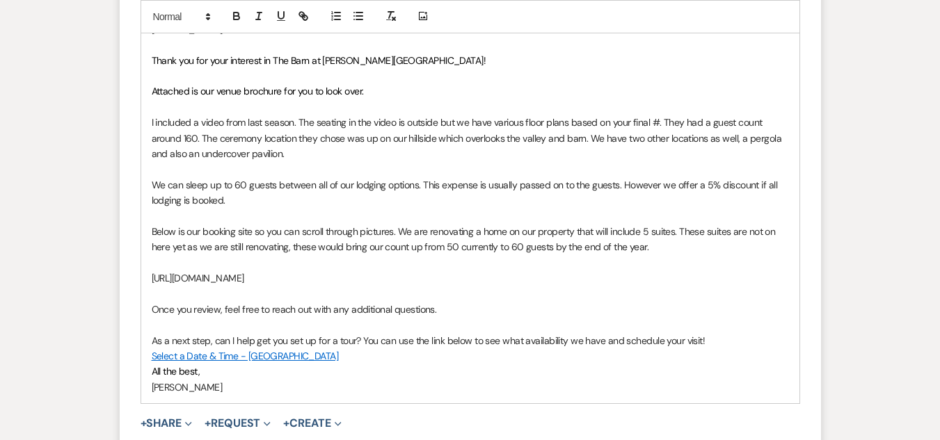
drag, startPoint x: 149, startPoint y: 123, endPoint x: 432, endPoint y: 272, distance: 319.9
click at [432, 272] on div "[PERSON_NAME] Thank you for your interest in The Barn at [PERSON_NAME][GEOGRAPH…" at bounding box center [470, 208] width 658 height 390
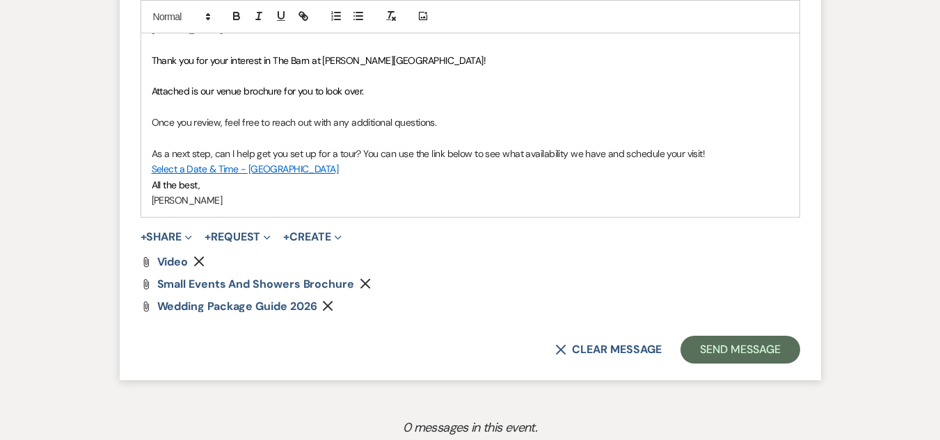
click at [150, 122] on div "[PERSON_NAME] Thank you for your interest in The Barn at [PERSON_NAME][GEOGRAPH…" at bounding box center [470, 115] width 658 height 204
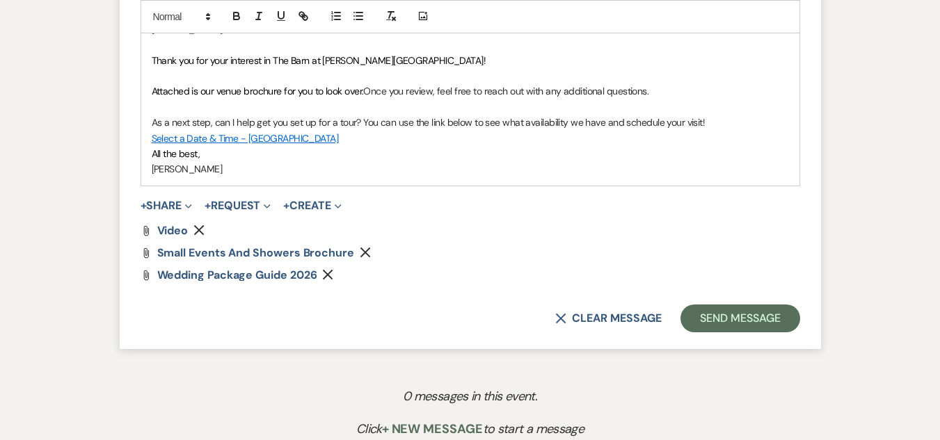
click at [195, 227] on icon "Remove" at bounding box center [198, 230] width 11 height 11
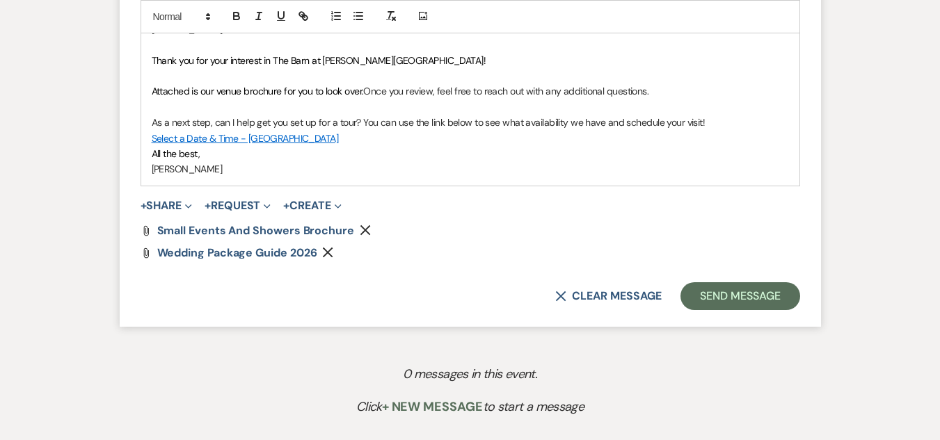
click at [330, 253] on use "button" at bounding box center [328, 253] width 10 height 10
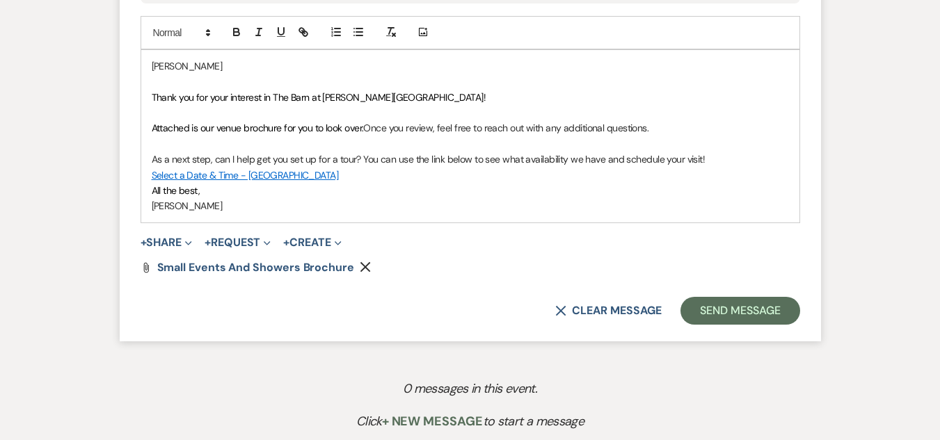
scroll to position [806, 0]
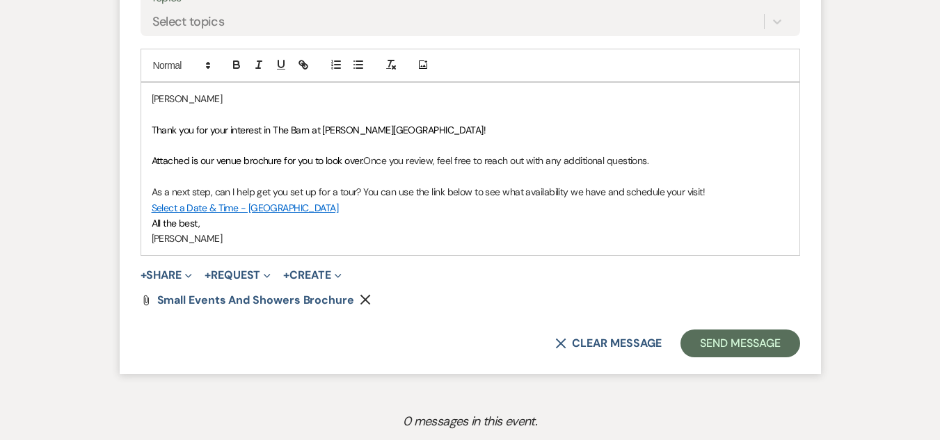
click at [211, 101] on p "[PERSON_NAME]" at bounding box center [470, 98] width 637 height 15
click at [304, 241] on p "[PERSON_NAME]" at bounding box center [470, 238] width 637 height 15
click at [726, 338] on button "Send Message" at bounding box center [739, 344] width 119 height 28
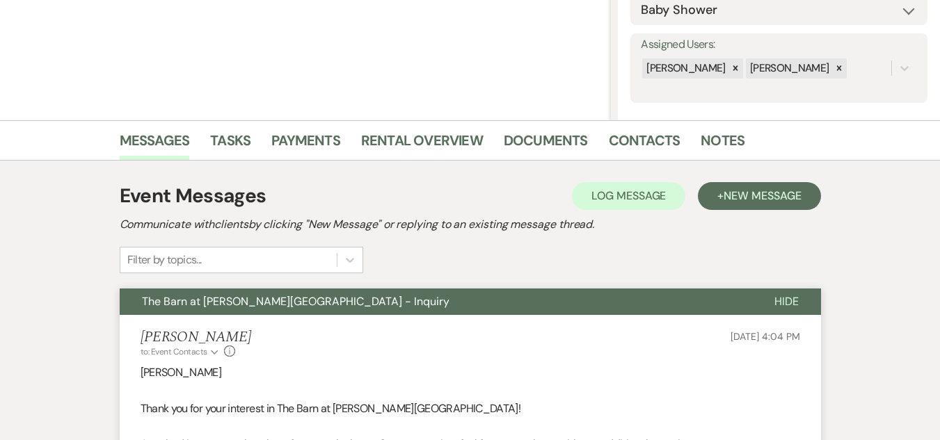
scroll to position [11, 0]
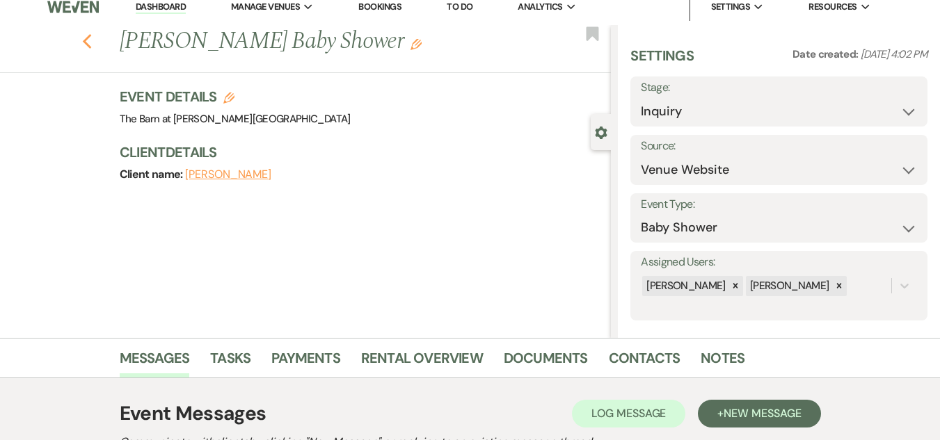
click at [92, 41] on icon "Previous" at bounding box center [87, 41] width 10 height 17
